Goal: Task Accomplishment & Management: Complete application form

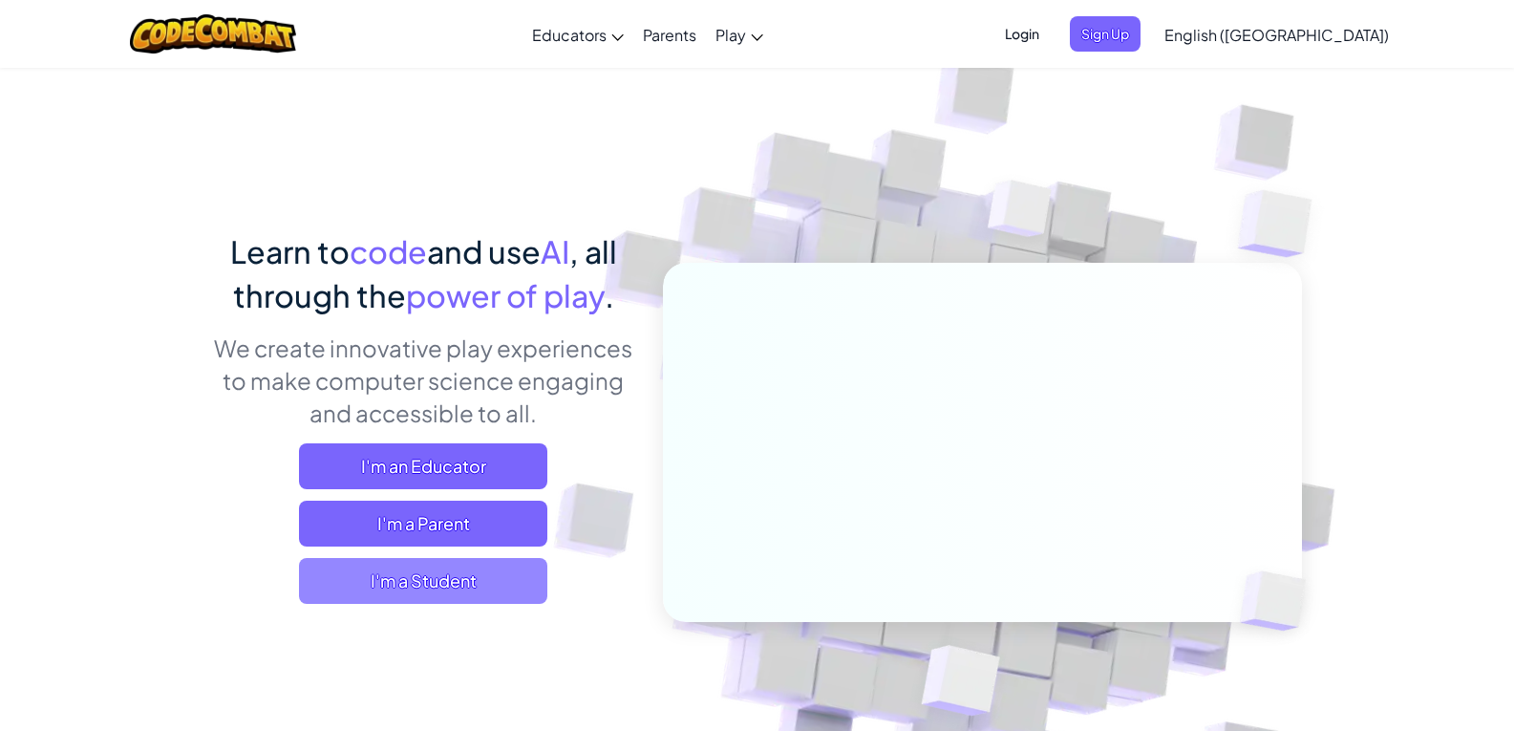
click at [480, 567] on span "I'm a Student" at bounding box center [423, 581] width 248 height 46
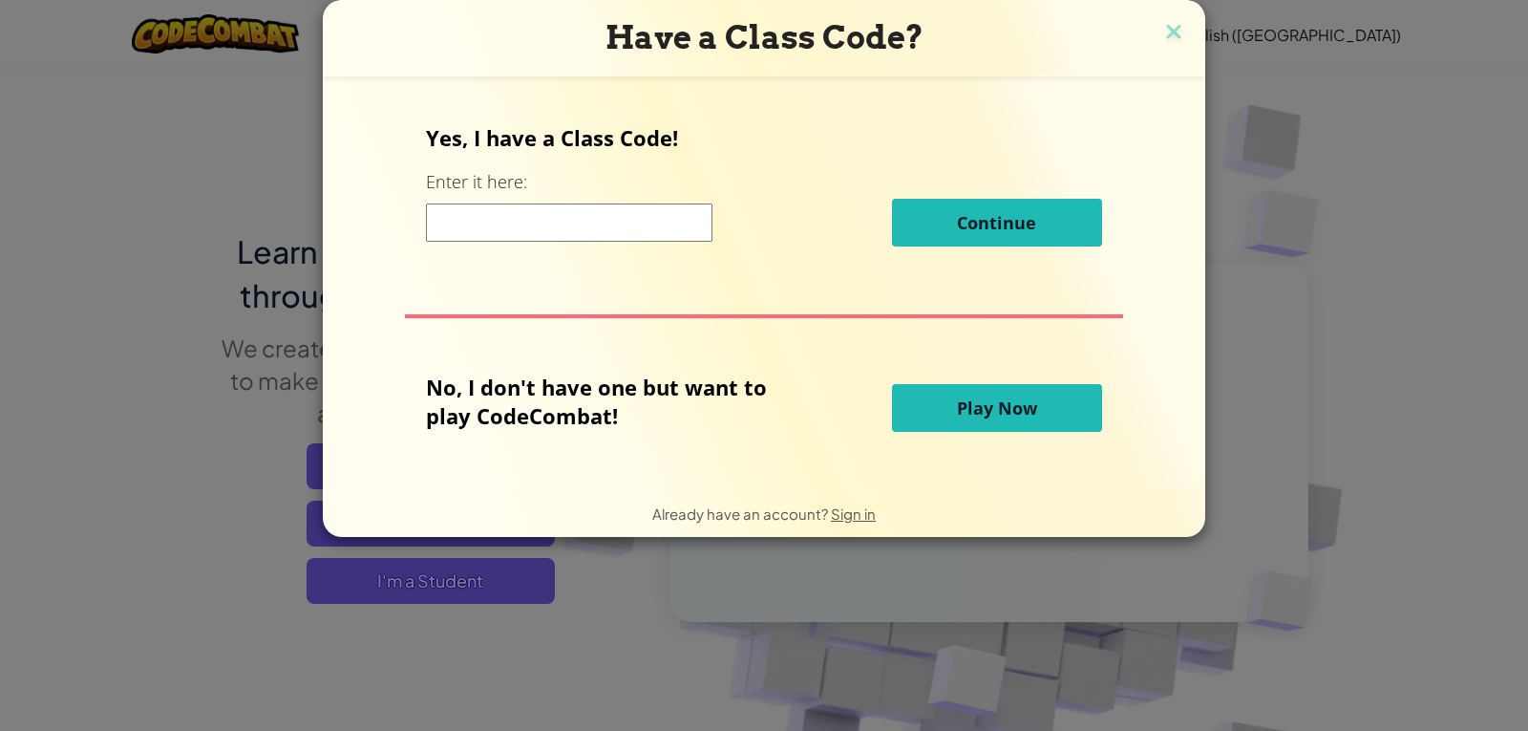
click at [646, 220] on input at bounding box center [569, 222] width 287 height 38
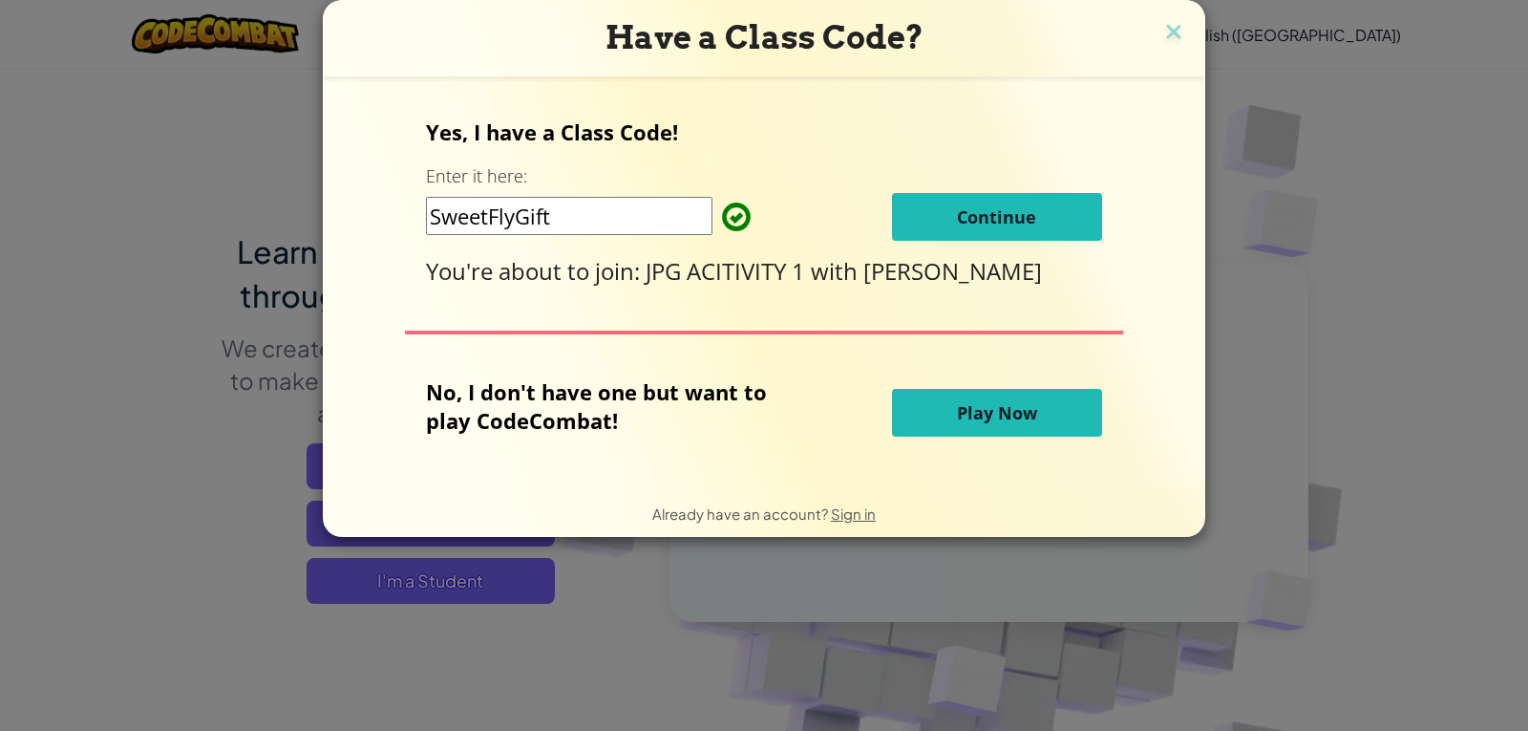
type input "SweetFlyGift"
click at [1041, 218] on button "Continue" at bounding box center [997, 217] width 210 height 48
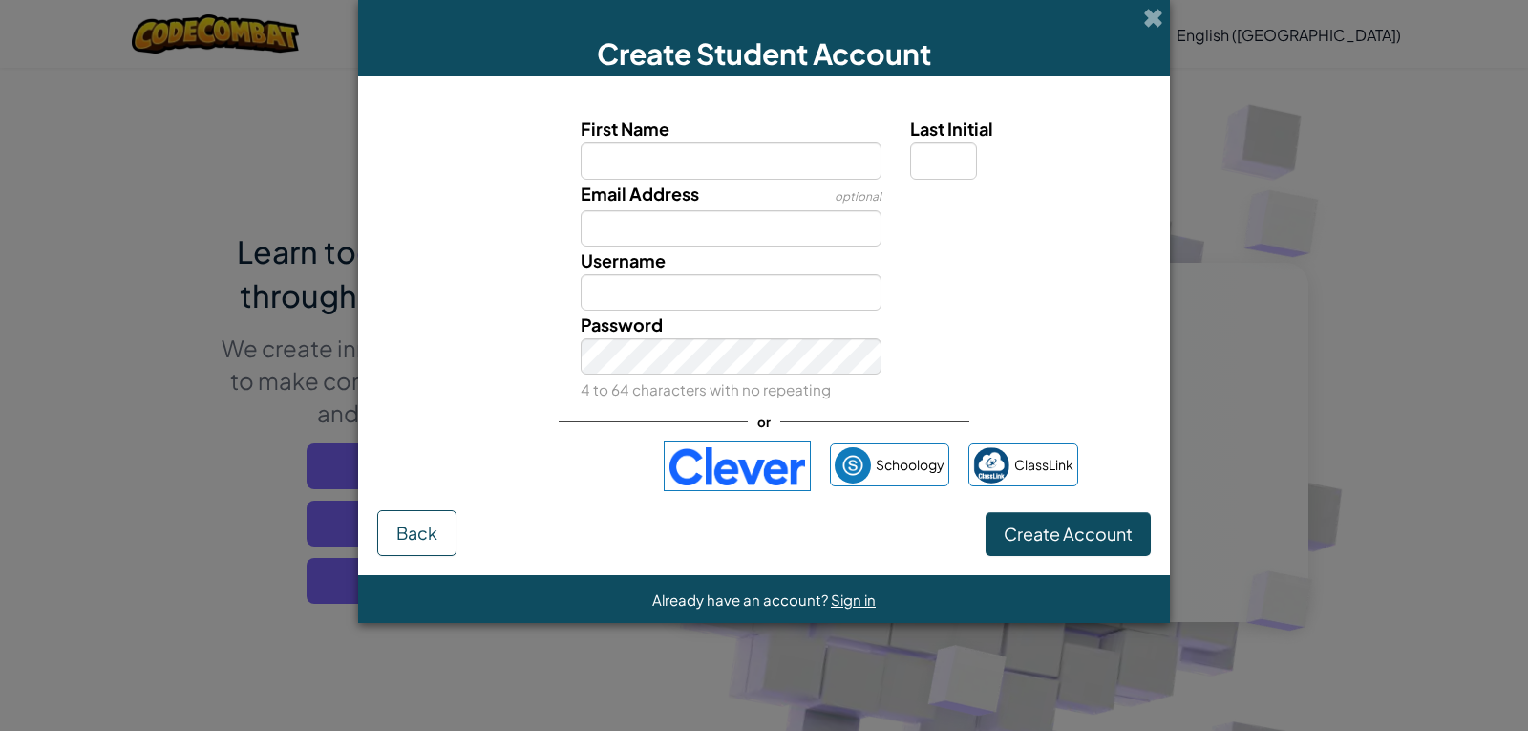
click at [813, 167] on input "First Name" at bounding box center [732, 160] width 302 height 36
type input "Jiro"
click at [914, 164] on input "Last Initial" at bounding box center [943, 160] width 67 height 36
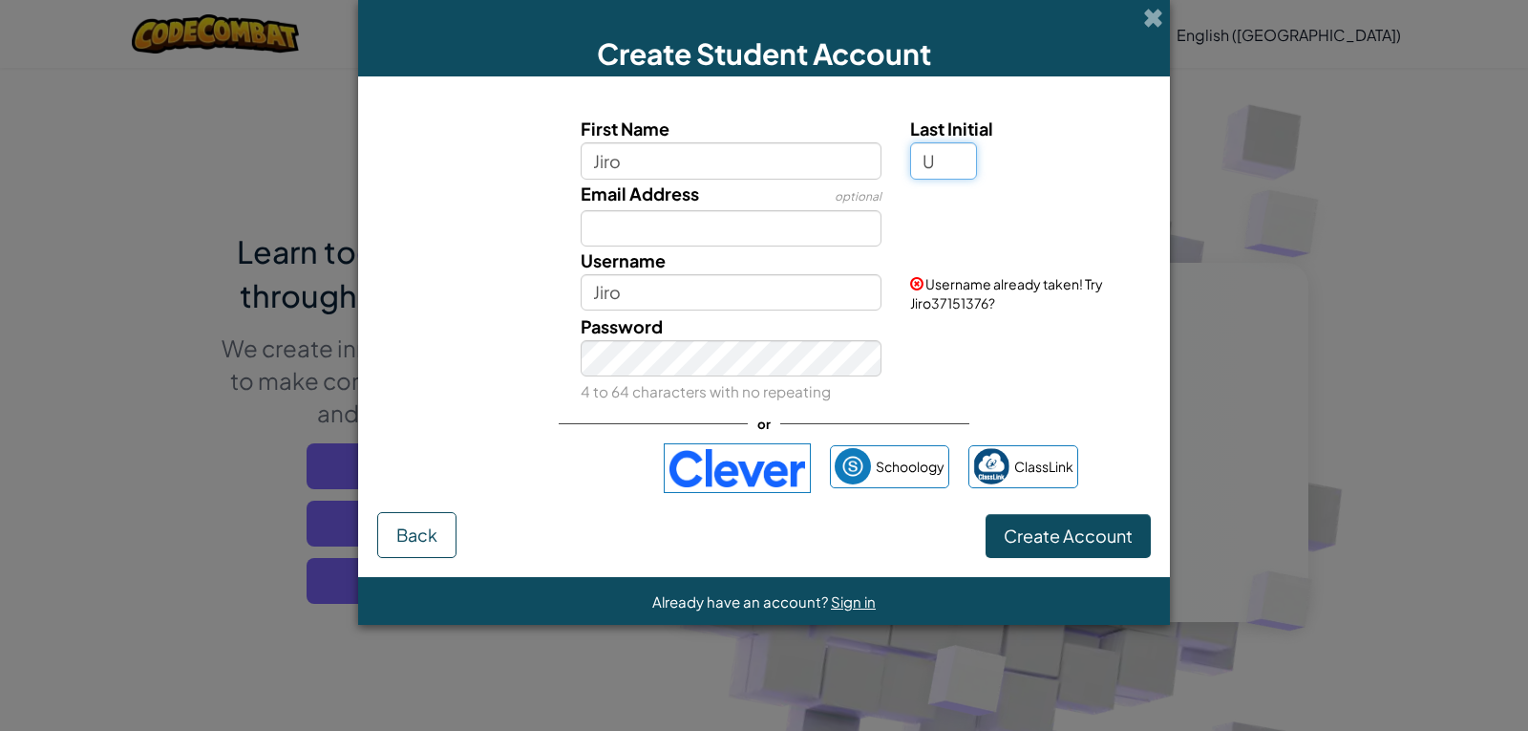
type input "U"
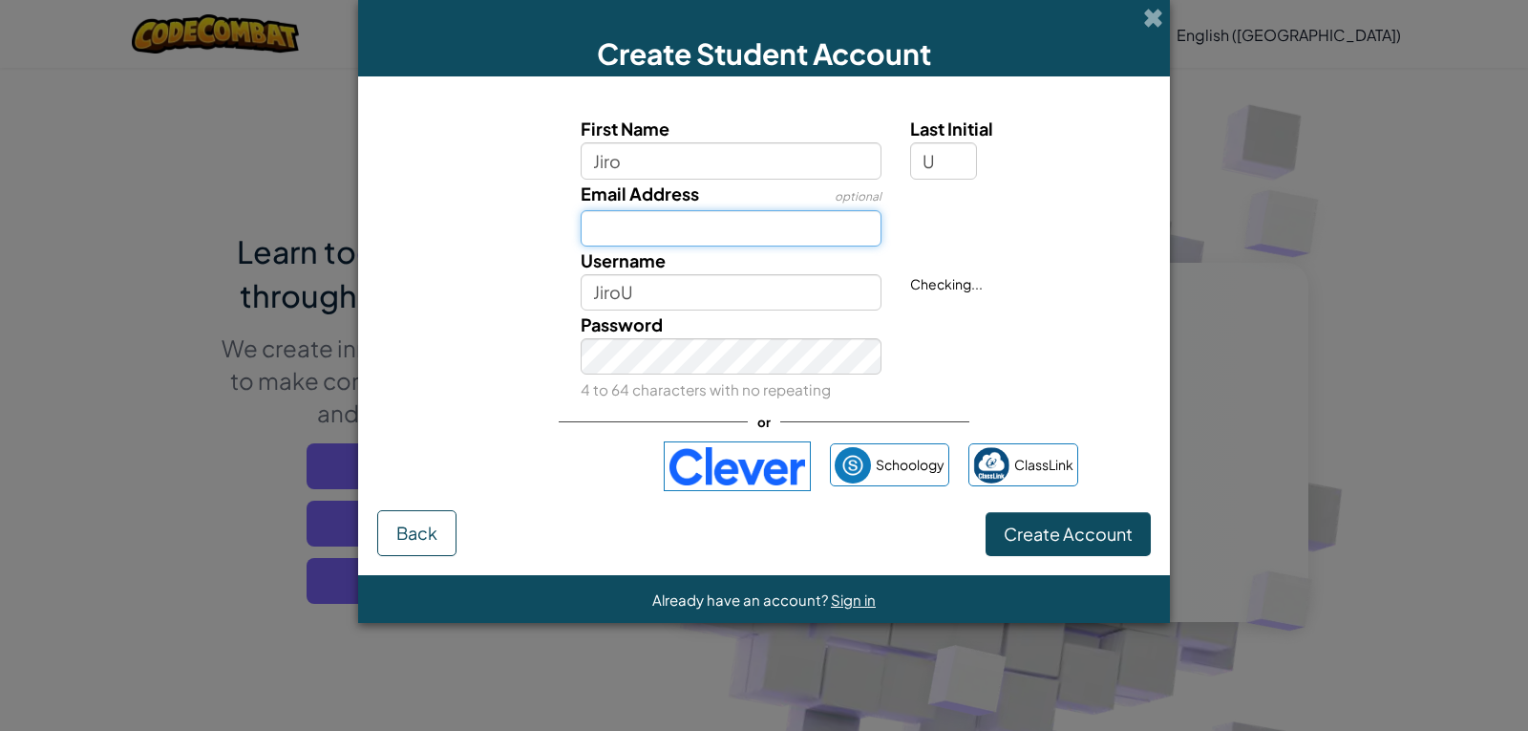
click at [718, 229] on input "Email Address" at bounding box center [732, 228] width 302 height 36
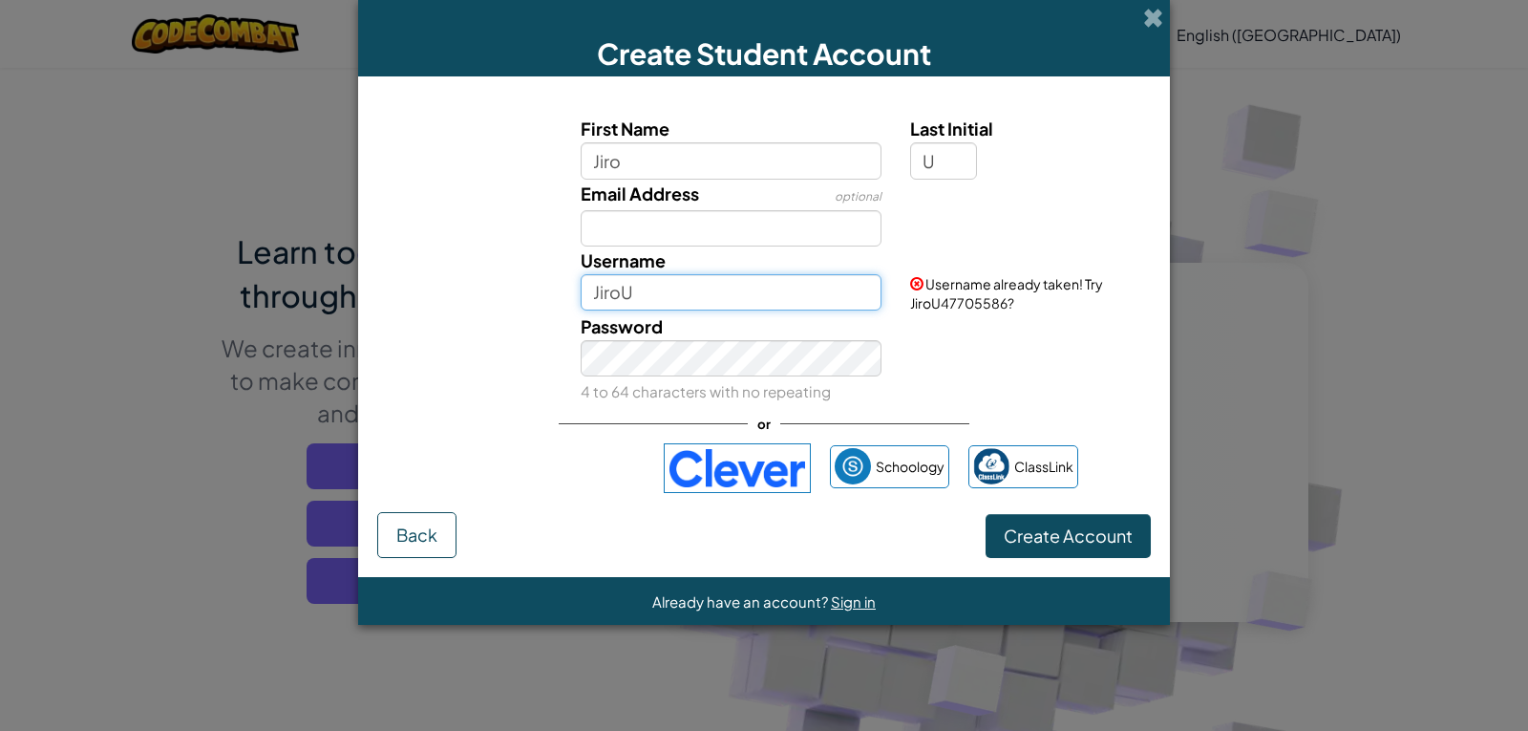
drag, startPoint x: 656, startPoint y: 298, endPoint x: 535, endPoint y: 310, distance: 121.9
click at [535, 310] on div "Username JiroU Username already taken! Try JiroU47705586?" at bounding box center [764, 279] width 793 height 66
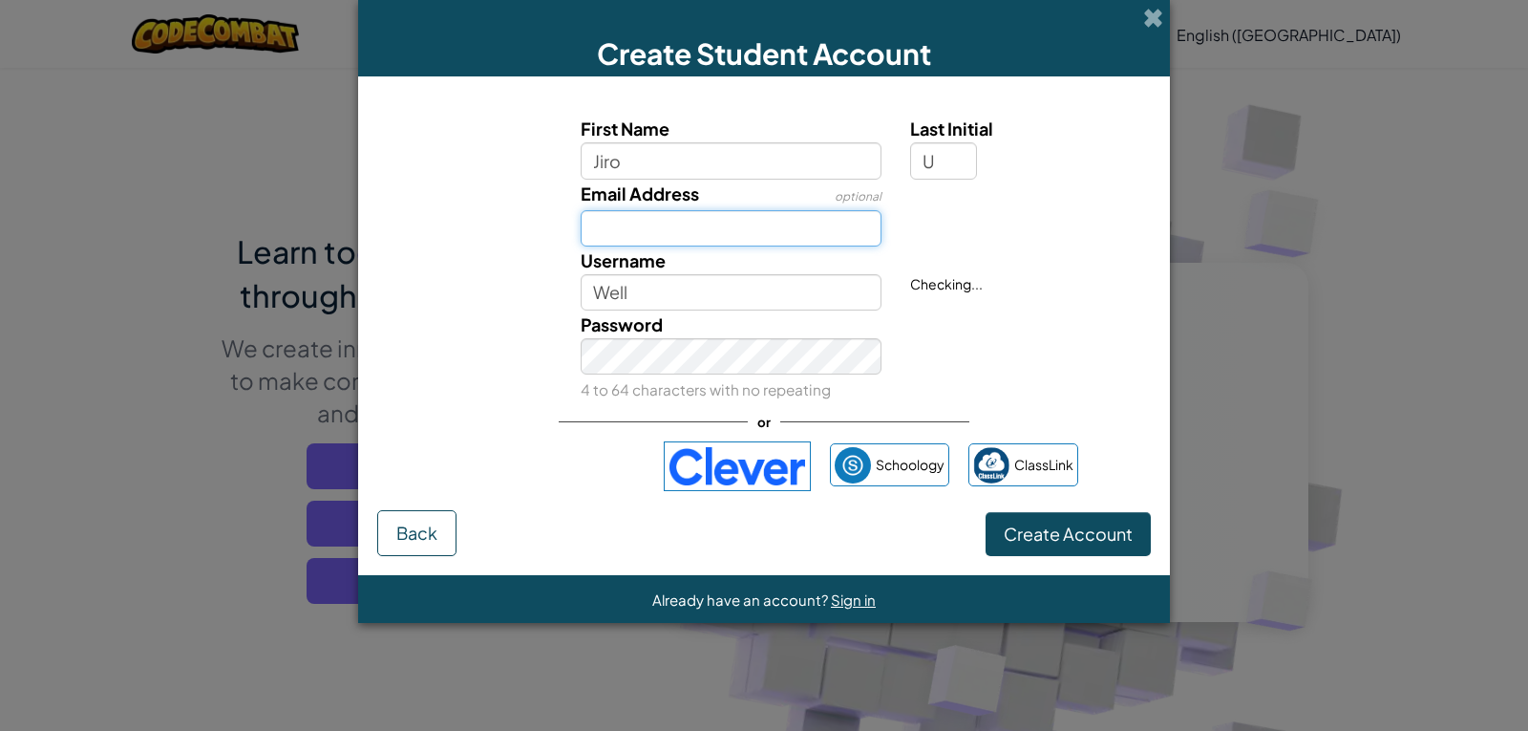
click at [765, 232] on input "Email Address" at bounding box center [732, 228] width 302 height 36
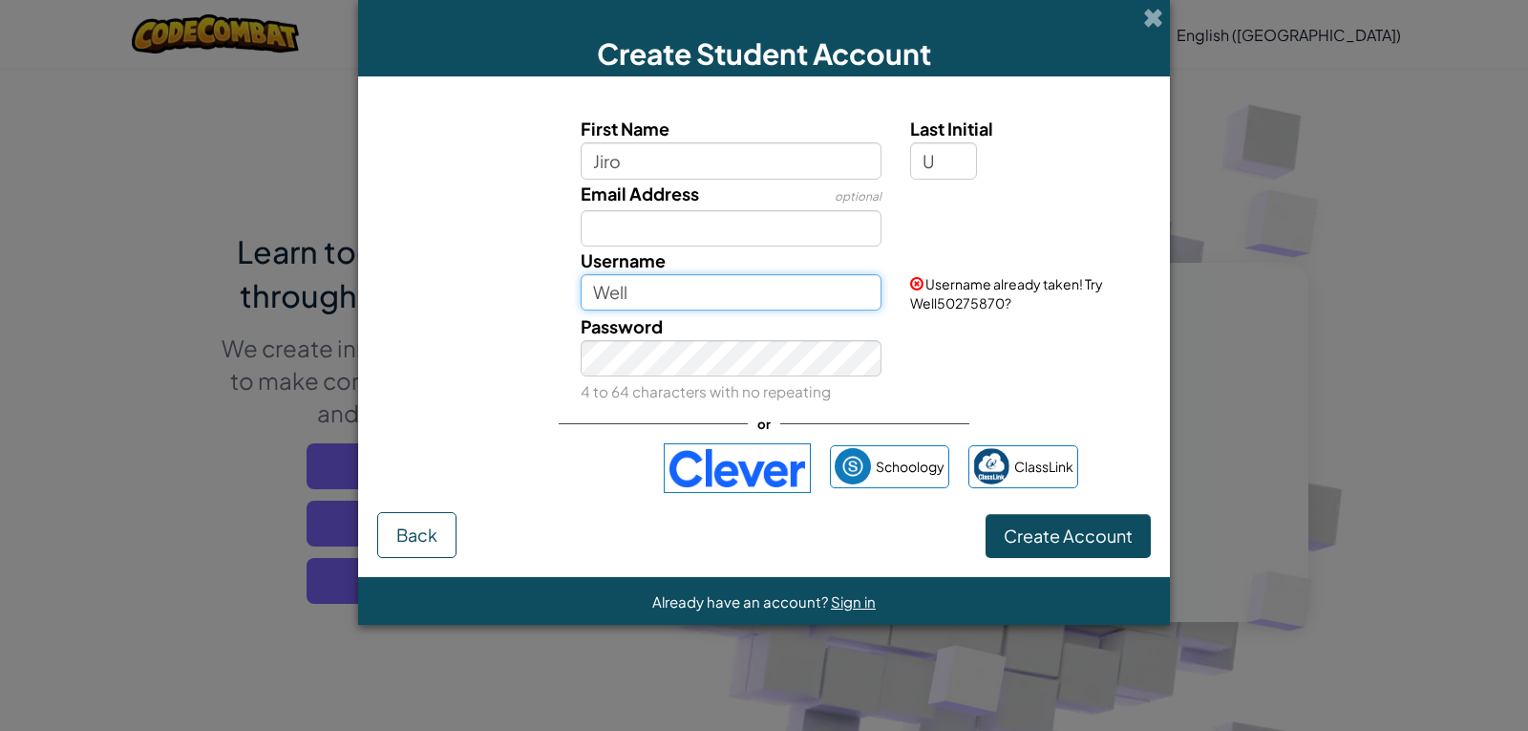
click at [662, 289] on input "Well" at bounding box center [732, 292] width 302 height 36
type input "WellRead"
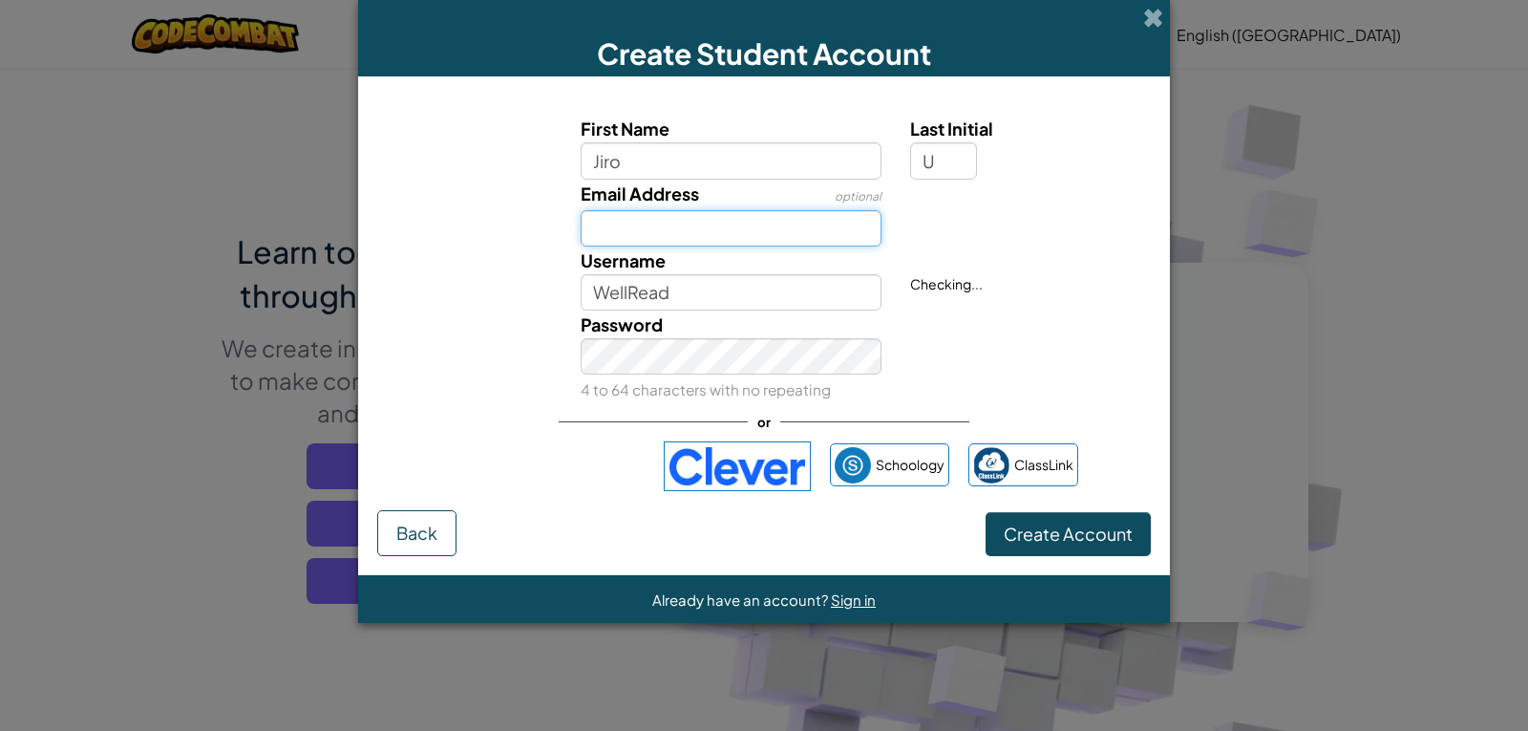
click at [708, 231] on input "Email Address" at bounding box center [732, 228] width 302 height 36
type input "[EMAIL_ADDRESS][DOMAIN_NAME]"
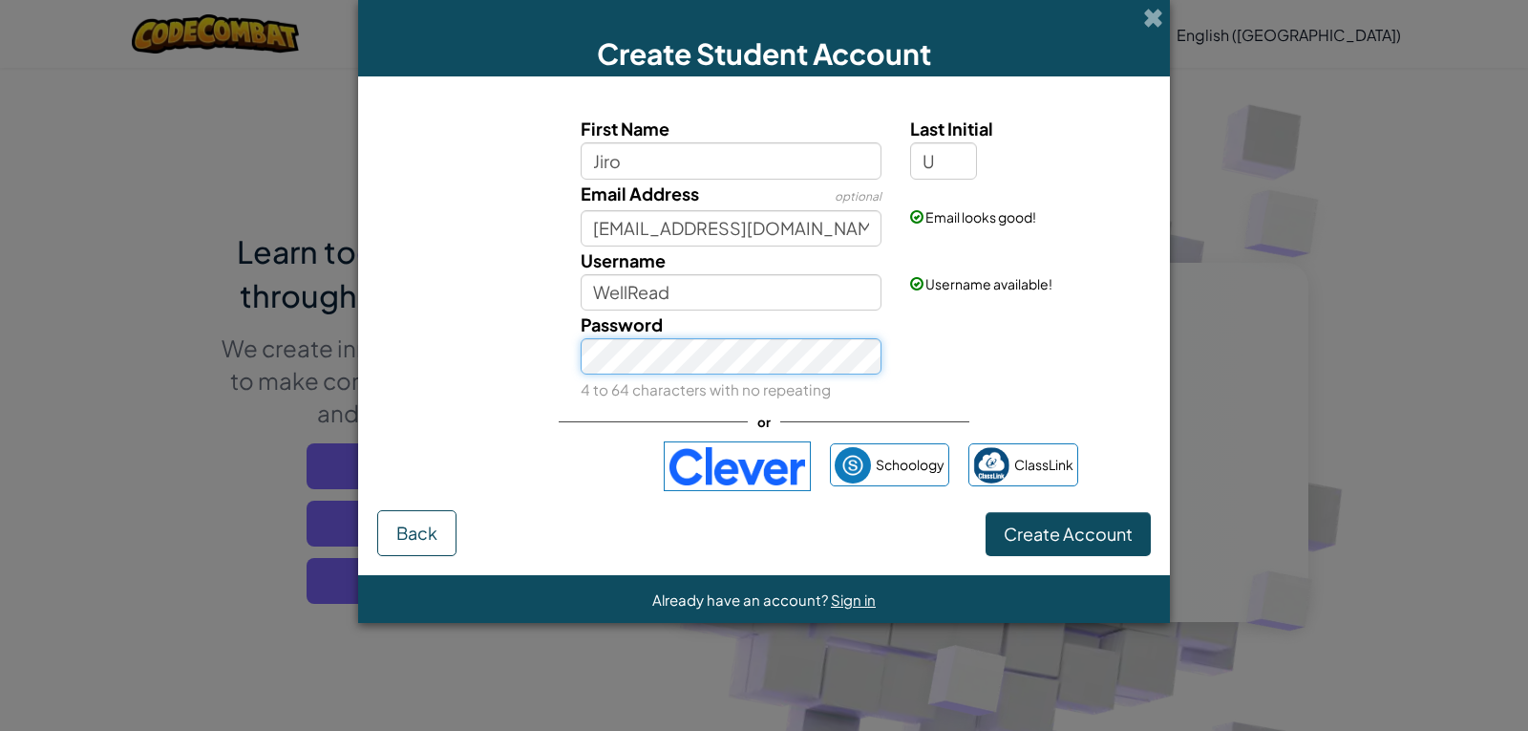
click at [365, 327] on form "First Name Jiro Last Initial U Email Address optional [EMAIL_ADDRESS][DOMAIN_NA…" at bounding box center [764, 325] width 812 height 499
